Goal: Task Accomplishment & Management: Use online tool/utility

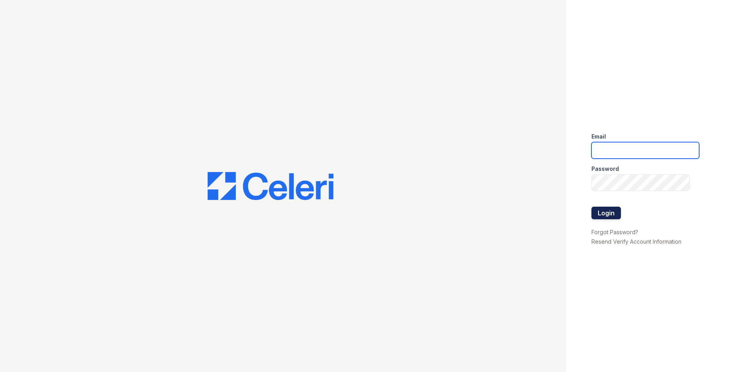
type input "huxley.pm@cafmanagement.com"
click at [600, 212] on button "Login" at bounding box center [607, 213] width 30 height 13
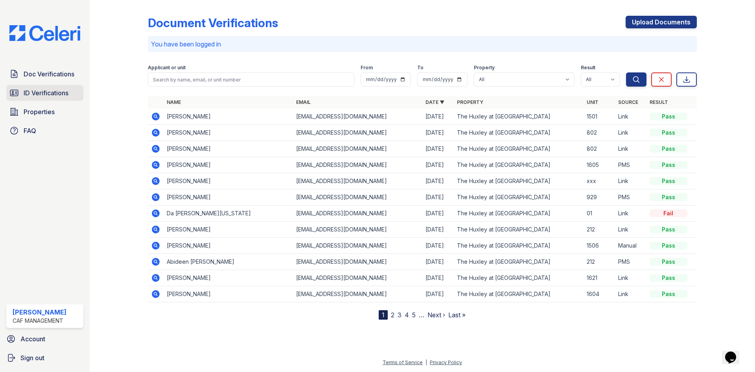
click at [48, 93] on span "ID Verifications" at bounding box center [46, 92] width 45 height 9
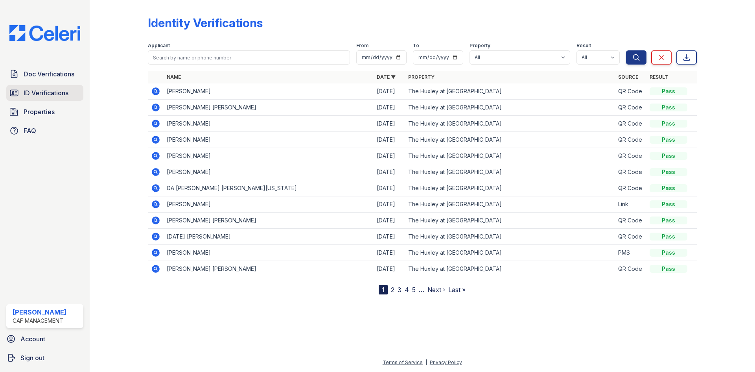
click at [49, 96] on span "ID Verifications" at bounding box center [46, 92] width 45 height 9
drag, startPoint x: 51, startPoint y: 103, endPoint x: 51, endPoint y: 97, distance: 5.9
click at [51, 102] on div "Doc Verifications ID Verifications Properties FAQ" at bounding box center [44, 102] width 83 height 72
click at [53, 91] on span "ID Verifications" at bounding box center [46, 92] width 45 height 9
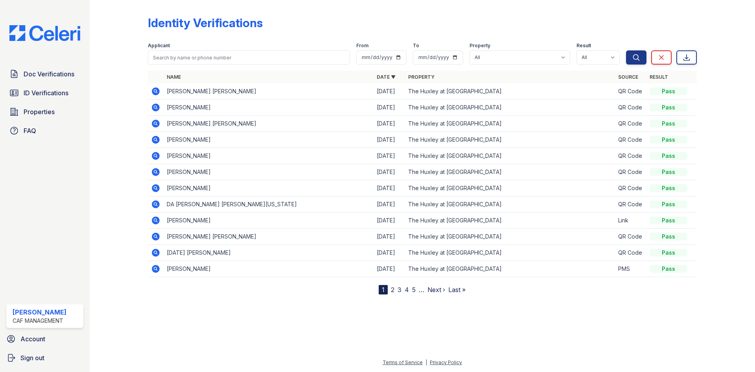
click at [156, 91] on icon at bounding box center [155, 91] width 2 height 2
